Goal: Information Seeking & Learning: Learn about a topic

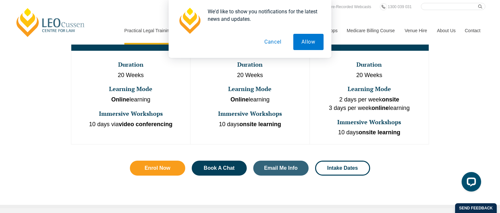
click at [266, 36] on button "Cancel" at bounding box center [272, 42] width 33 height 16
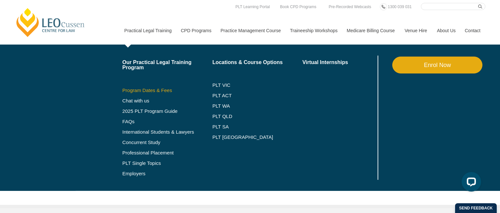
click at [156, 91] on link "Program Dates & Fees" at bounding box center [167, 90] width 90 height 5
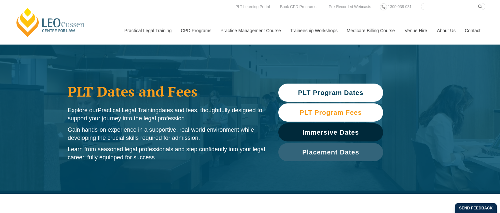
click at [317, 108] on link "PLT Program Fees" at bounding box center [330, 112] width 105 height 18
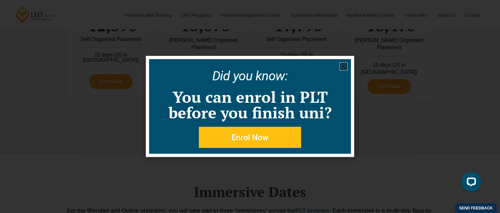
scroll to position [900, 0]
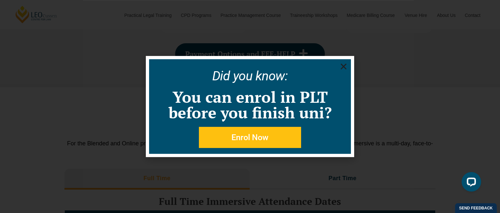
click at [344, 67] on use "Close" at bounding box center [344, 67] width 6 height 6
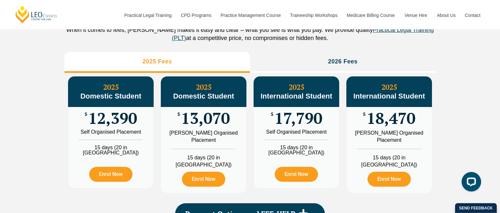
scroll to position [739, 0]
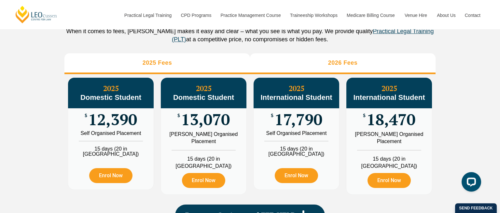
click at [327, 74] on li "2026 Fees" at bounding box center [342, 63] width 185 height 21
click at [227, 74] on li "2025 Fees" at bounding box center [156, 63] width 185 height 21
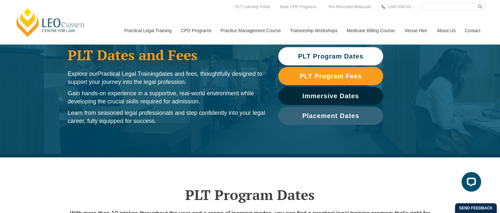
scroll to position [36, 0]
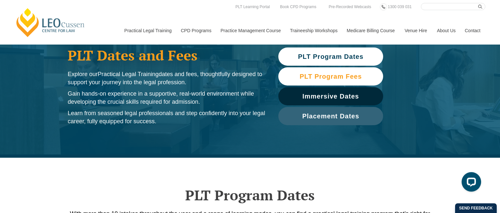
click at [315, 77] on span "PLT Program Fees" at bounding box center [330, 76] width 62 height 7
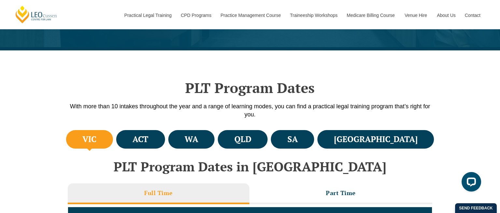
scroll to position [158, 0]
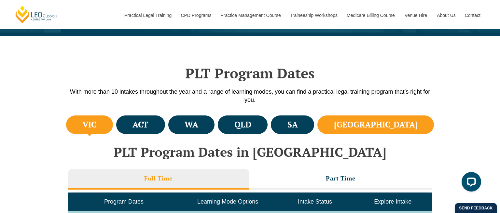
click at [375, 126] on li "NSW" at bounding box center [375, 124] width 116 height 19
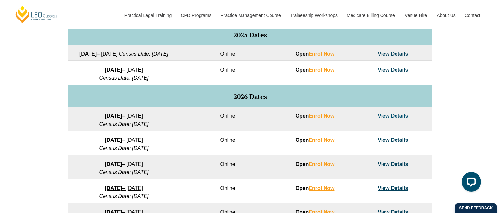
scroll to position [346, 0]
click at [388, 118] on link "View Details" at bounding box center [392, 116] width 30 height 6
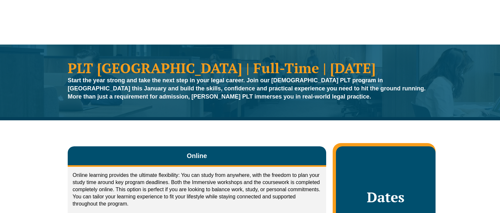
scroll to position [199, 0]
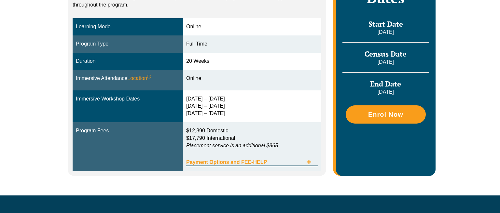
click at [287, 165] on span "Payment Options and FEE-HELP" at bounding box center [244, 162] width 117 height 5
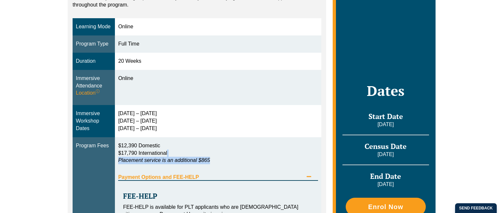
drag, startPoint x: 287, startPoint y: 165, endPoint x: 287, endPoint y: 154, distance: 10.4
click at [287, 154] on div "$12,390 Domestic $17,790 International Placement service is an additional $865" at bounding box center [218, 155] width 200 height 26
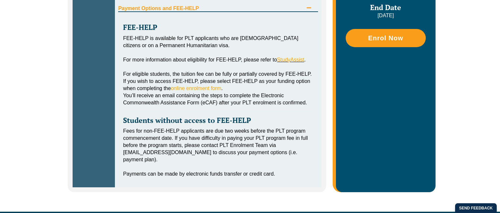
scroll to position [368, 0]
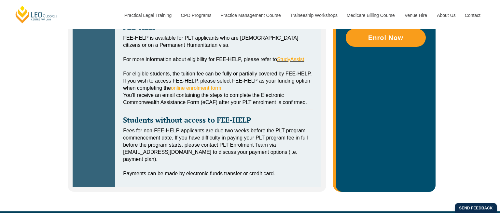
click at [288, 154] on div "Fees for non-FEE-HELP applicants are due two weeks before the PLT program comme…" at bounding box center [218, 145] width 190 height 36
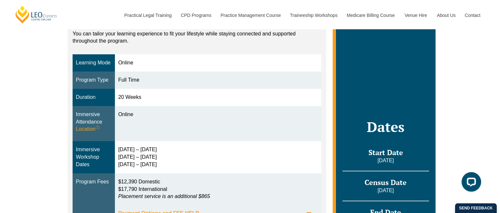
scroll to position [0, 0]
